Goal: Navigation & Orientation: Find specific page/section

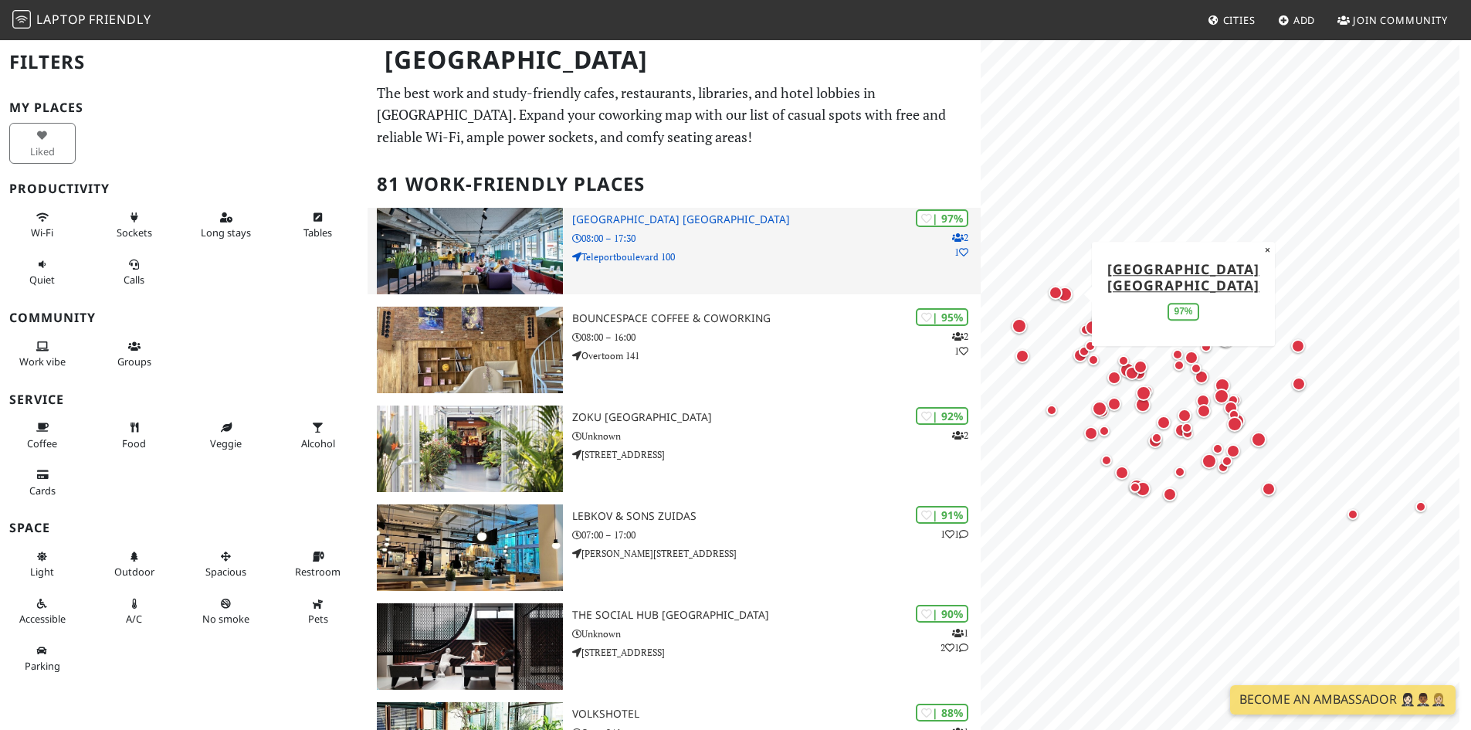
click at [499, 243] on img at bounding box center [470, 251] width 186 height 86
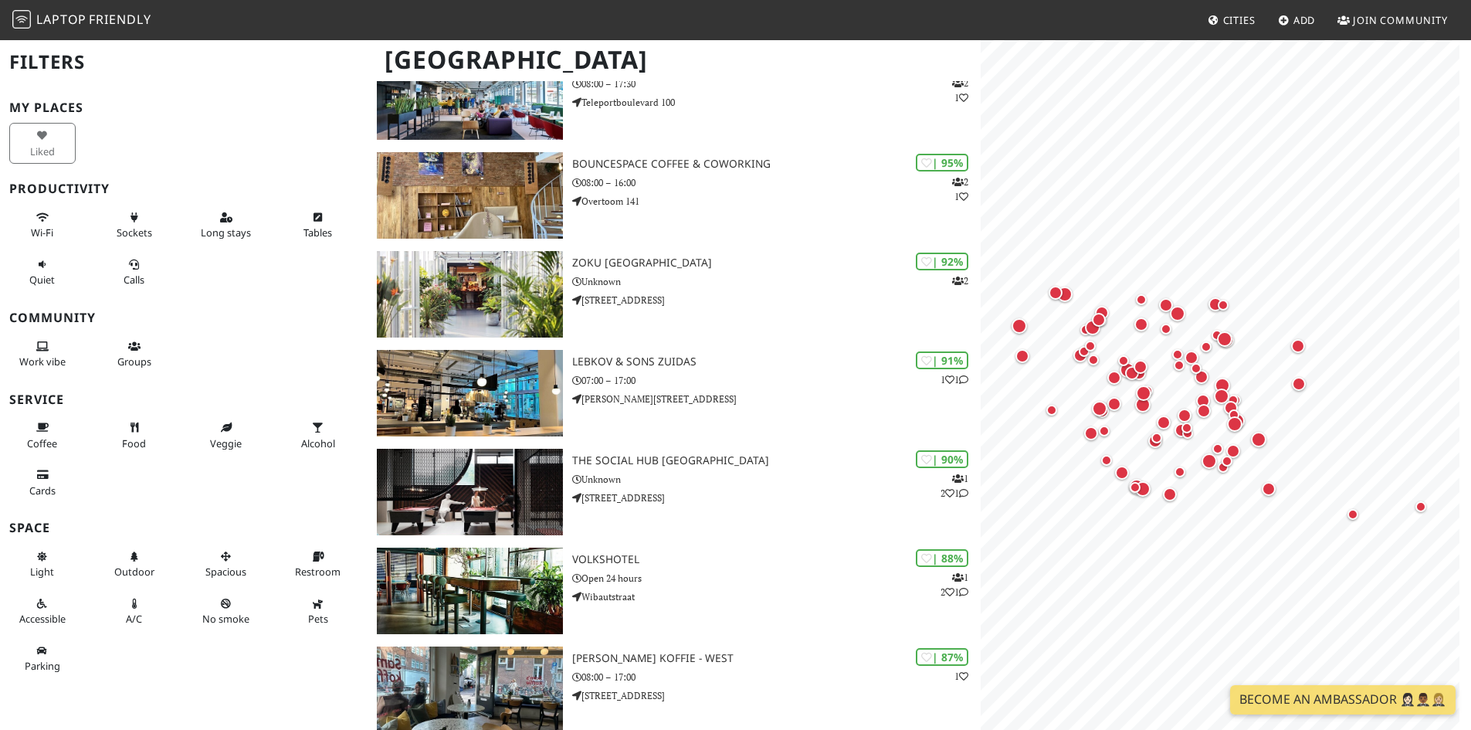
scroll to position [77, 0]
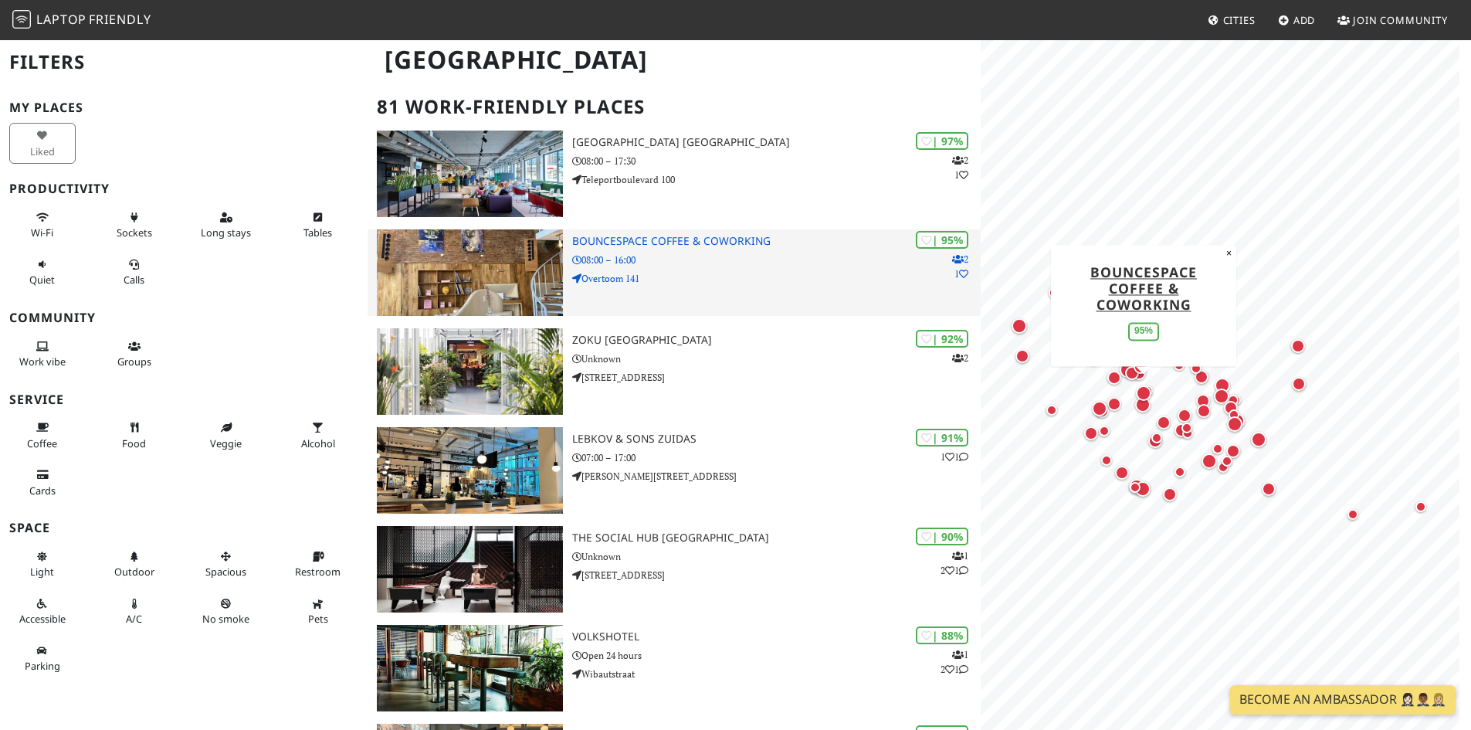
click at [503, 256] on img at bounding box center [470, 272] width 186 height 86
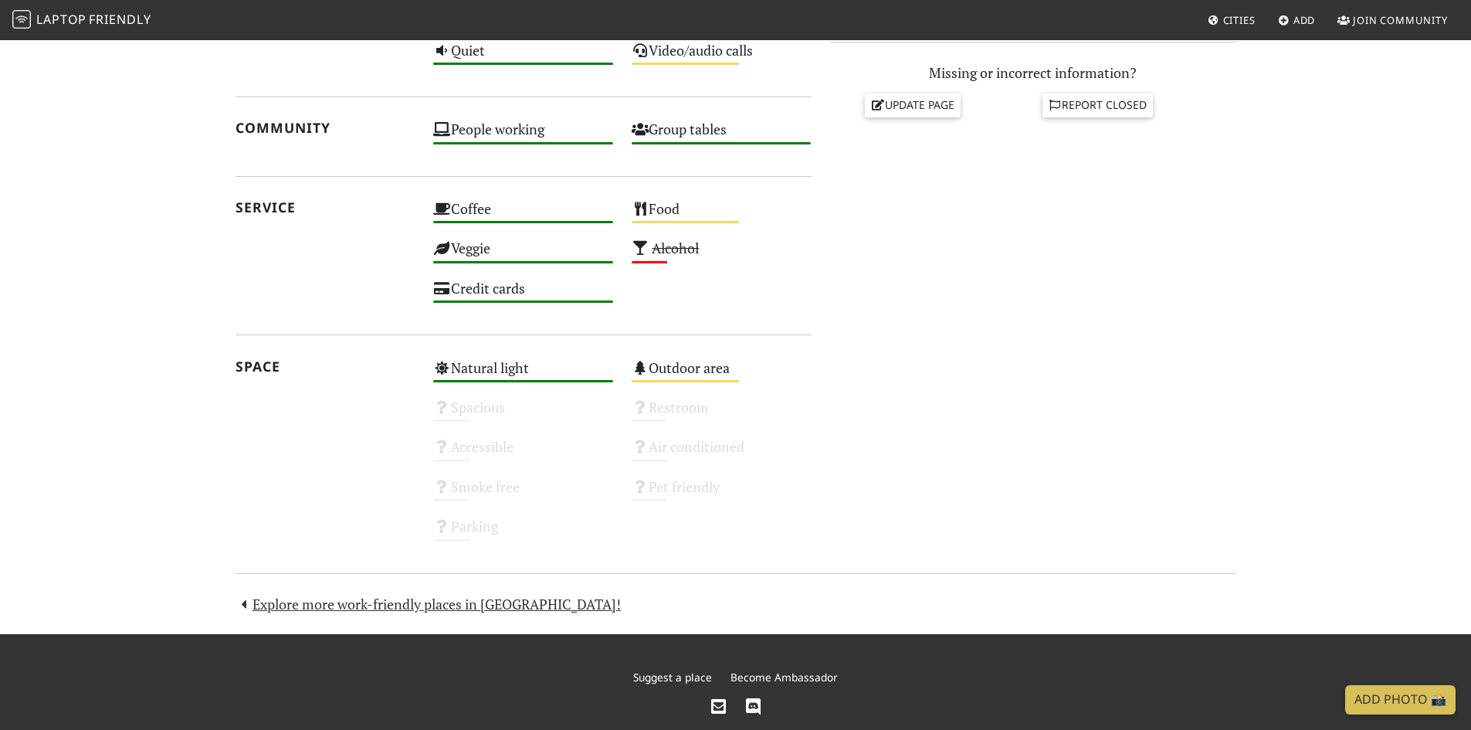
scroll to position [46, 0]
